Goal: Information Seeking & Learning: Compare options

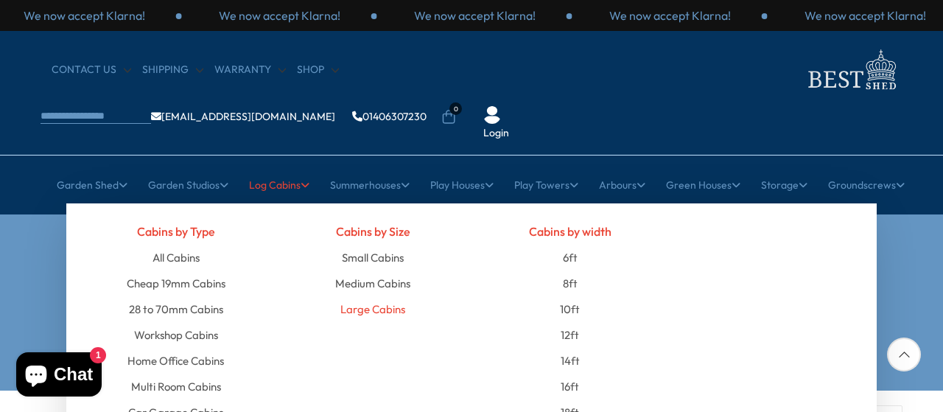
click at [389, 296] on link "Large Cabins" at bounding box center [372, 309] width 65 height 26
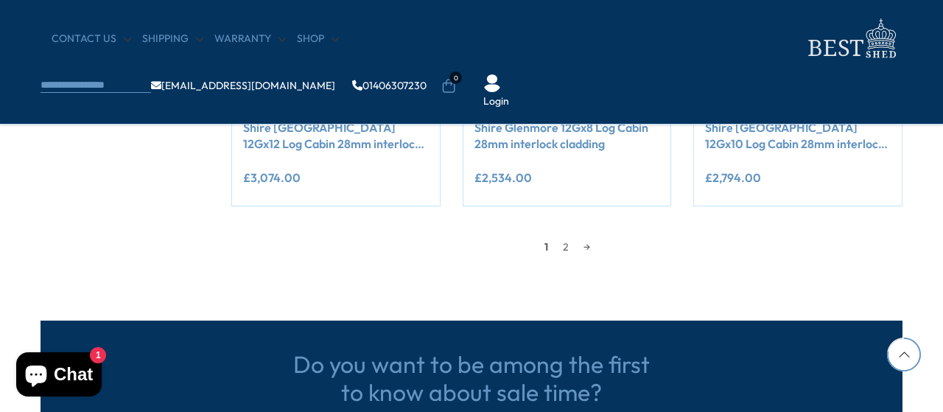
scroll to position [1469, 0]
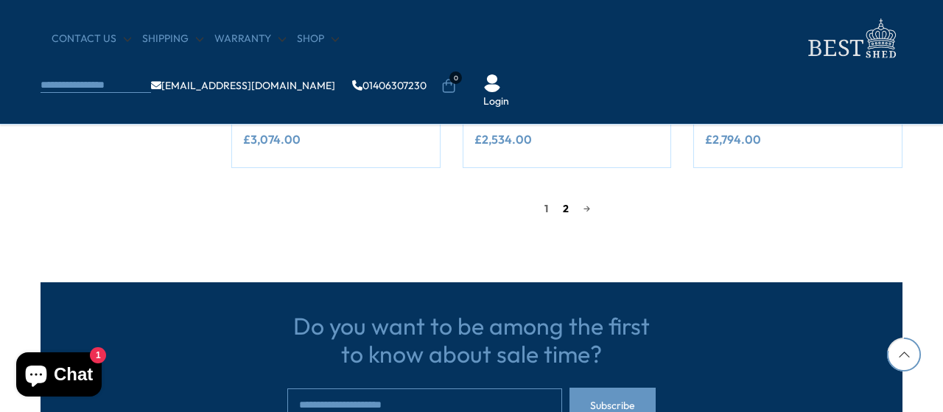
click at [560, 209] on link "2" at bounding box center [565, 208] width 21 height 22
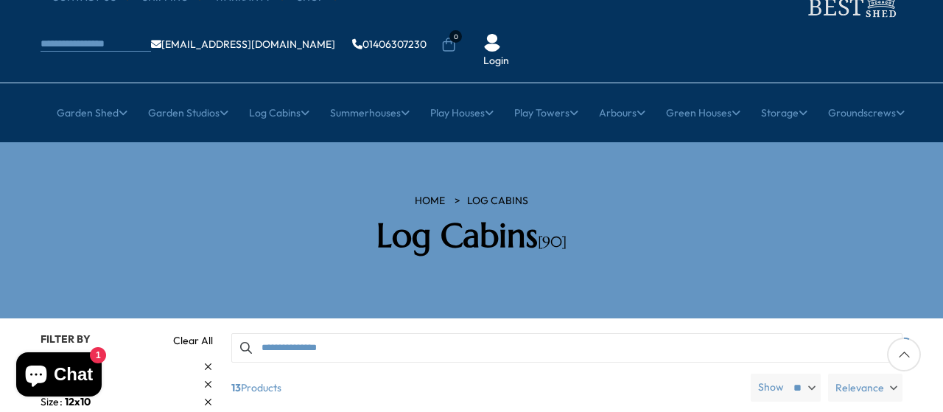
scroll to position [71, 0]
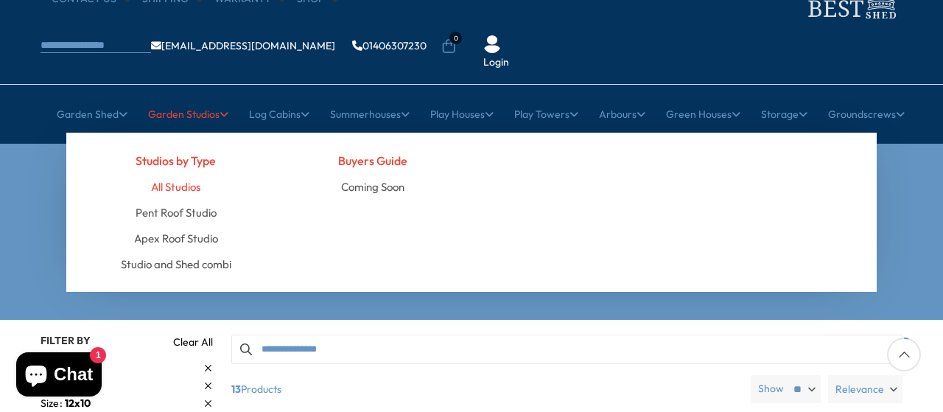
click at [187, 174] on link "All Studios" at bounding box center [175, 187] width 49 height 26
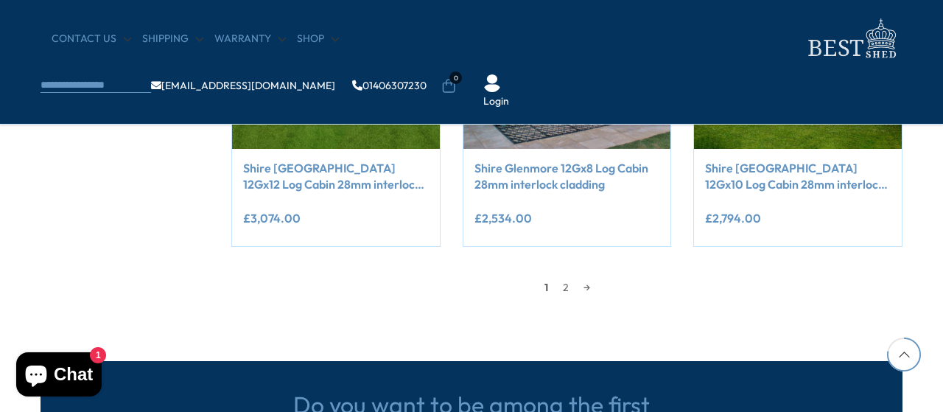
scroll to position [1469, 0]
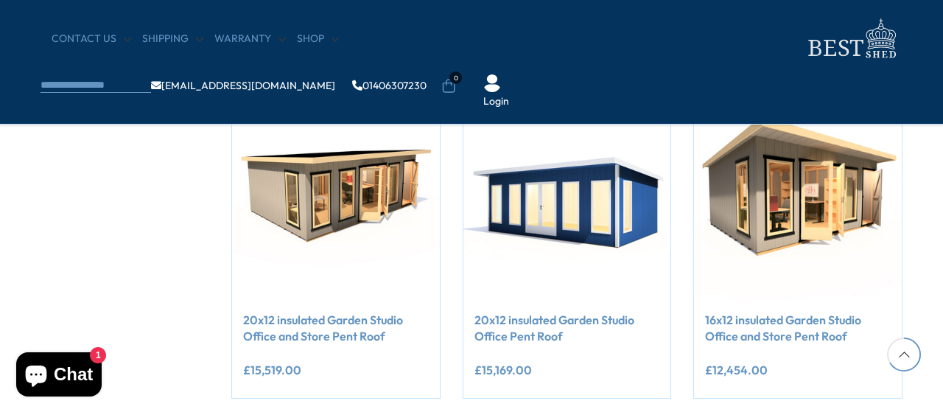
scroll to position [1240, 0]
